Goal: Task Accomplishment & Management: Complete application form

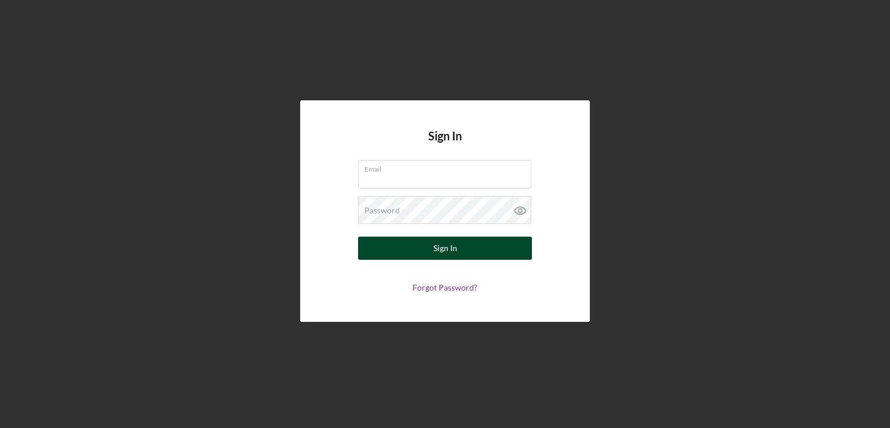
type input "[EMAIL_ADDRESS][DOMAIN_NAME]"
click at [416, 239] on button "Sign In" at bounding box center [445, 247] width 174 height 23
